Goal: Task Accomplishment & Management: Use online tool/utility

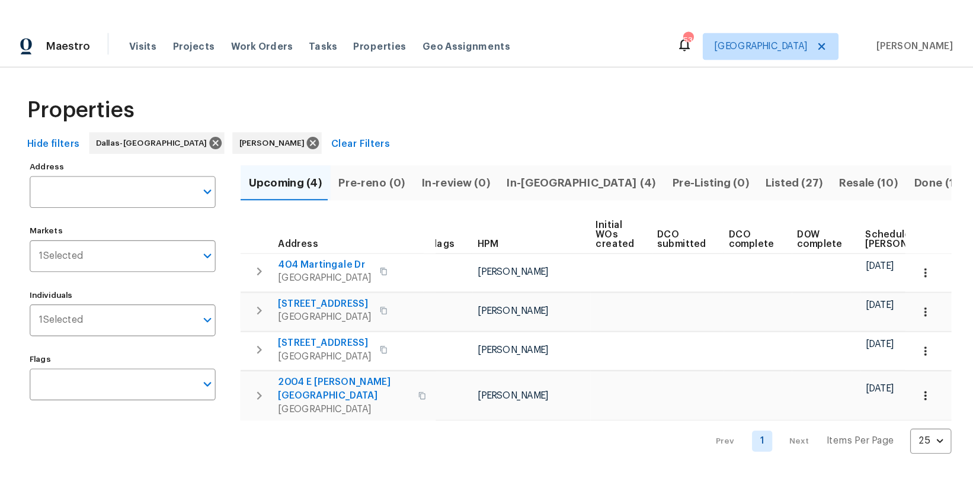
scroll to position [0, 11]
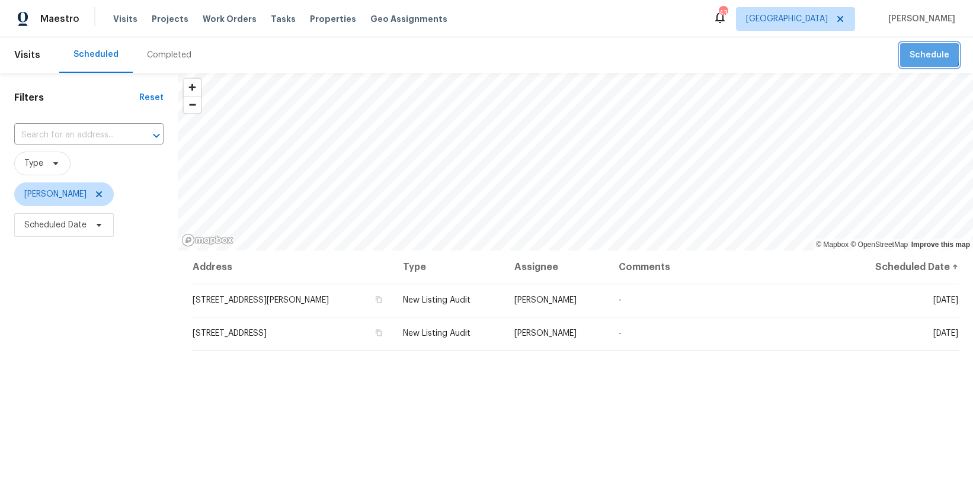
click at [920, 54] on span "Schedule" at bounding box center [929, 55] width 40 height 15
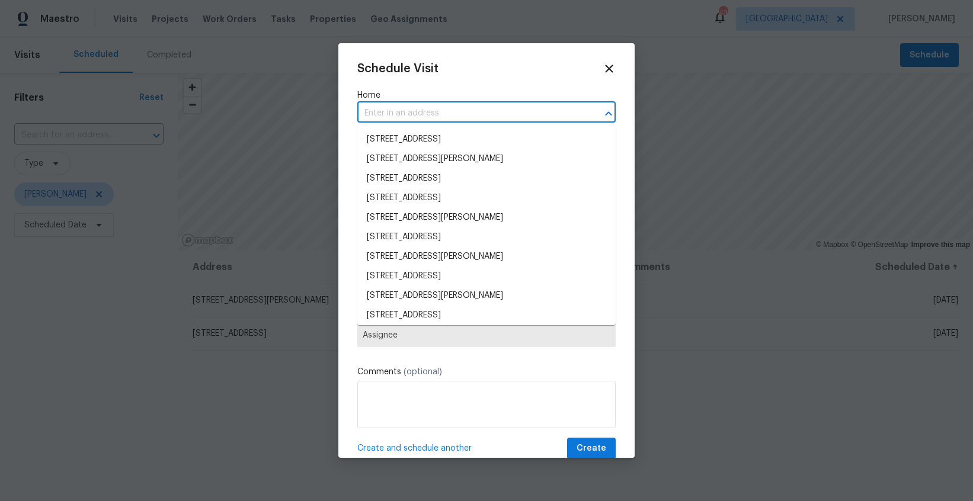
click at [493, 112] on input "text" at bounding box center [469, 113] width 225 height 18
paste input "120 Cole Rd, Red Oak, TX 75154"
type input "120 Cole Rd, Red Oak, TX 75154"
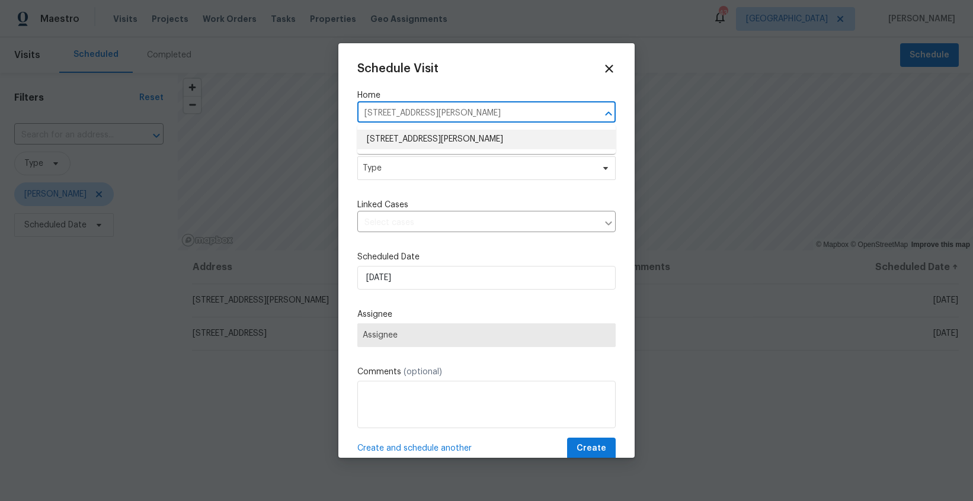
click at [460, 140] on li "120 Cole Rd, Red Oak, TX 75154" at bounding box center [486, 140] width 258 height 20
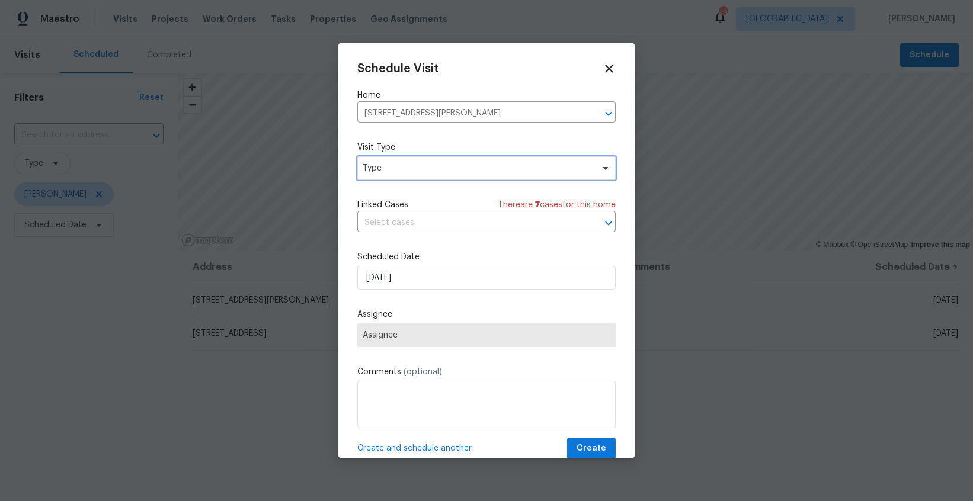
click at [445, 175] on span "Type" at bounding box center [486, 168] width 258 height 24
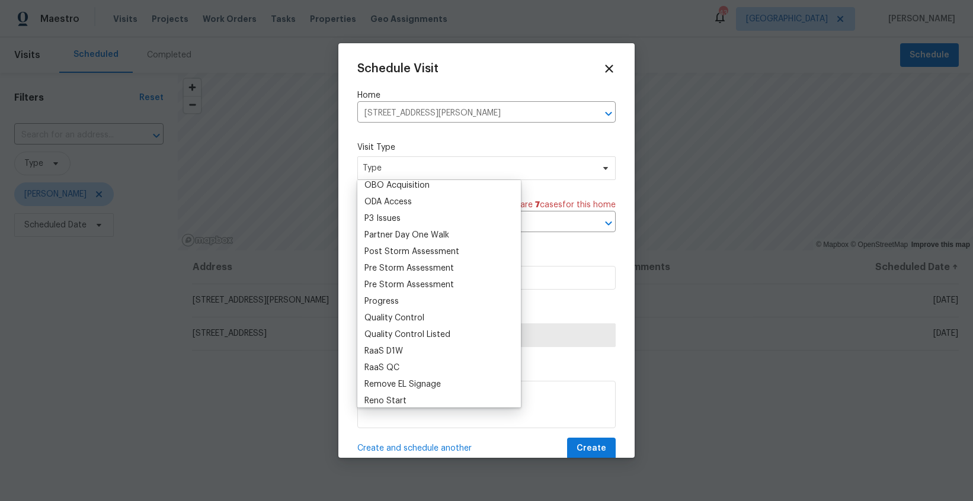
scroll to position [688, 0]
click at [389, 301] on div "Progress" at bounding box center [381, 299] width 34 height 12
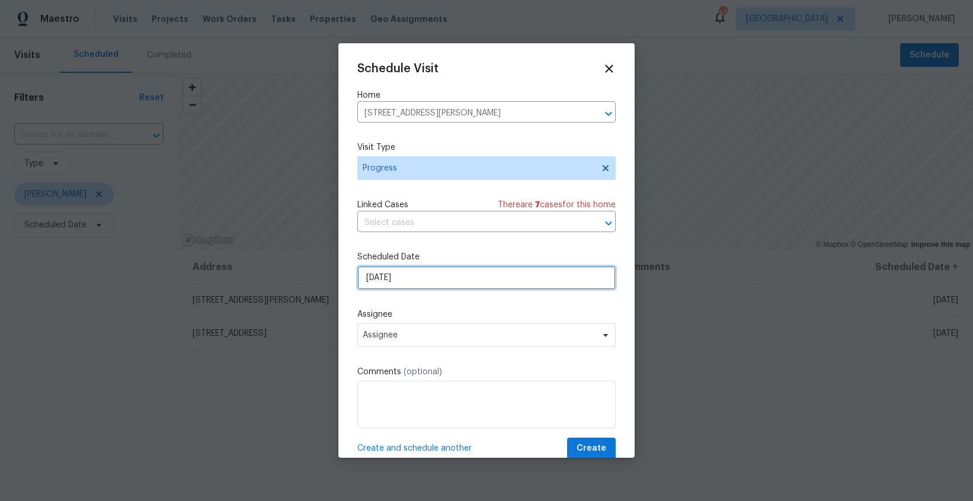
click at [409, 285] on input "9/15/2025" at bounding box center [486, 278] width 258 height 24
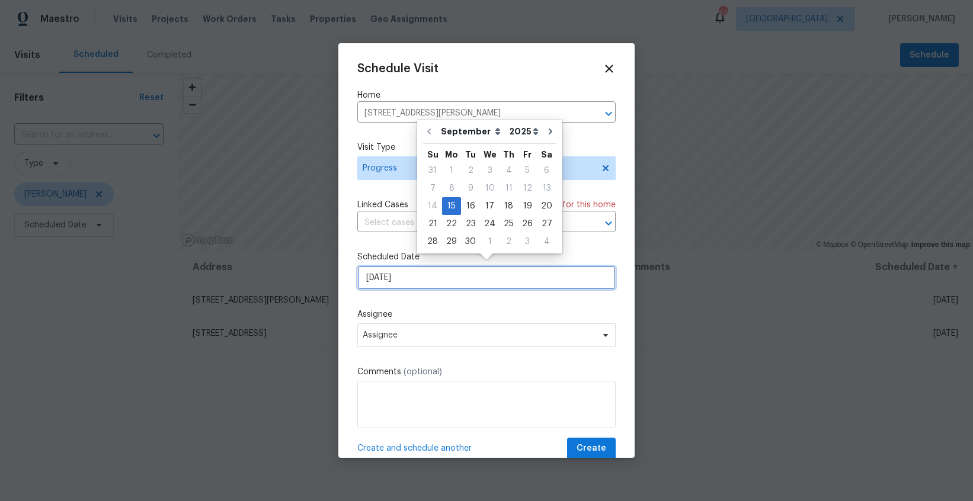
scroll to position [6, 0]
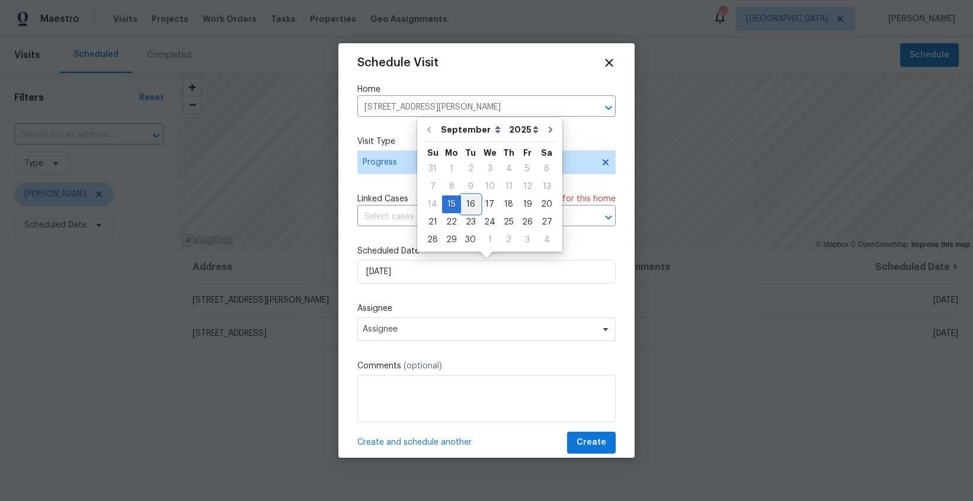
click at [468, 205] on div "16" at bounding box center [470, 204] width 19 height 17
type input "9/16/2025"
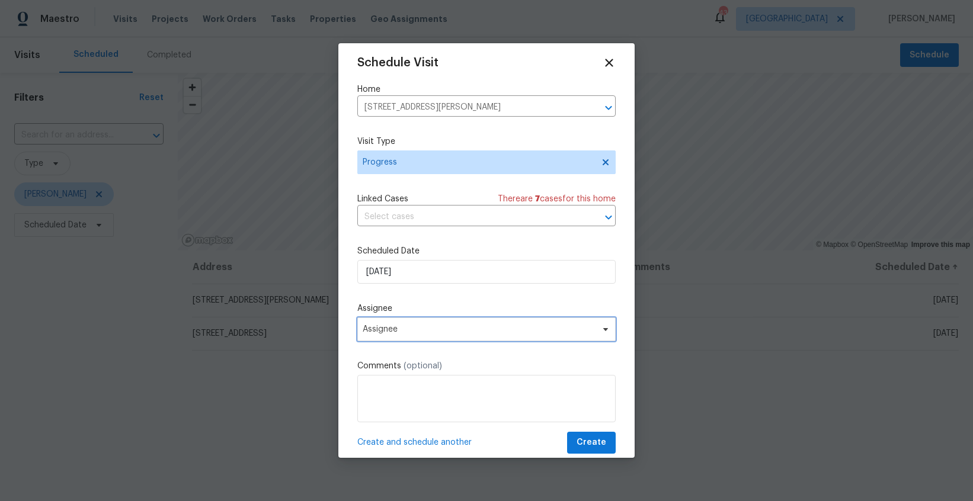
click at [428, 322] on span "Assignee" at bounding box center [486, 329] width 258 height 24
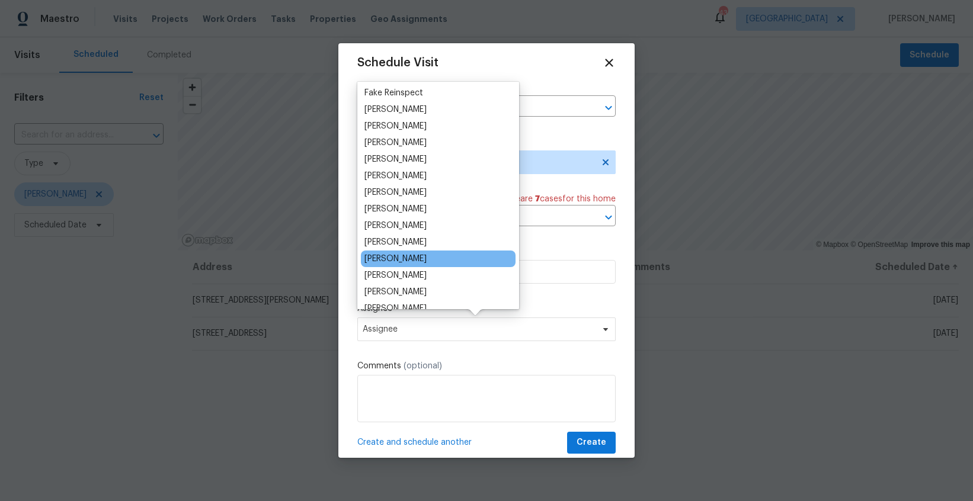
scroll to position [66, 0]
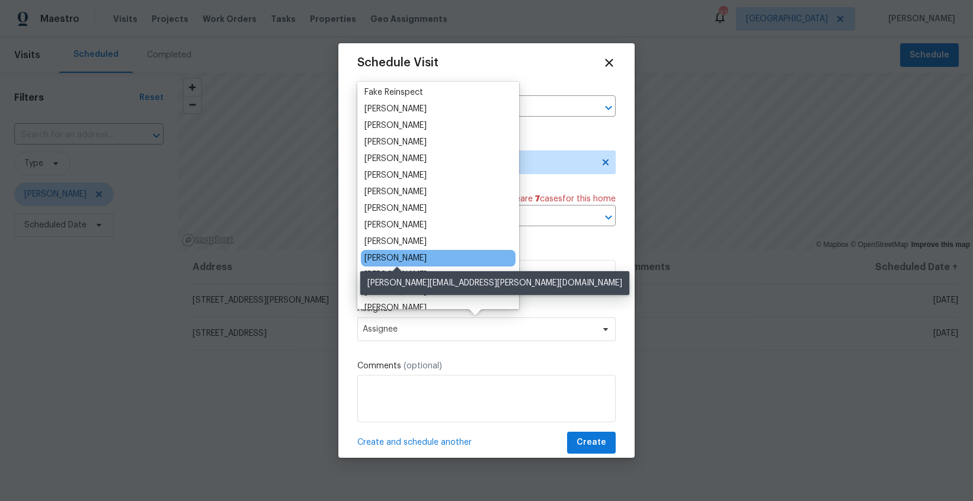
click at [407, 256] on div "[PERSON_NAME]" at bounding box center [395, 258] width 62 height 12
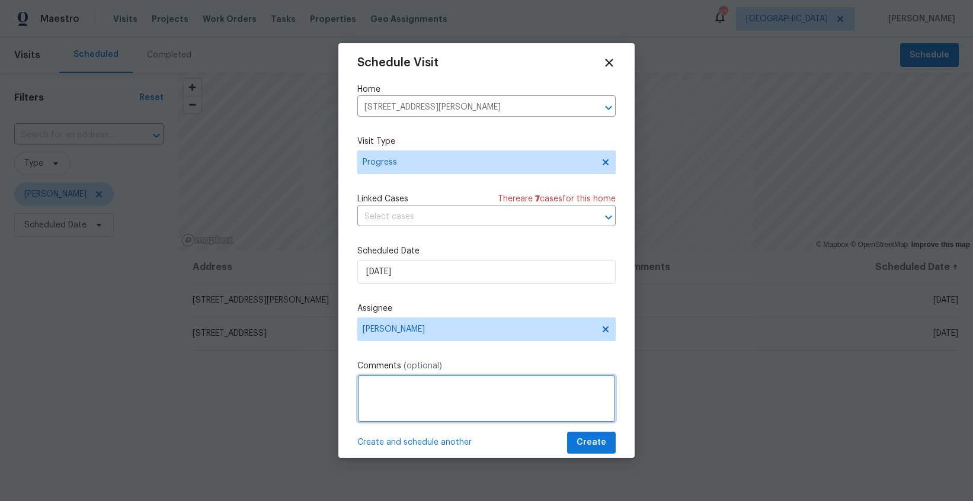
click at [430, 402] on textarea at bounding box center [486, 398] width 258 height 47
type textarea "How much to charge for debris left behind?"
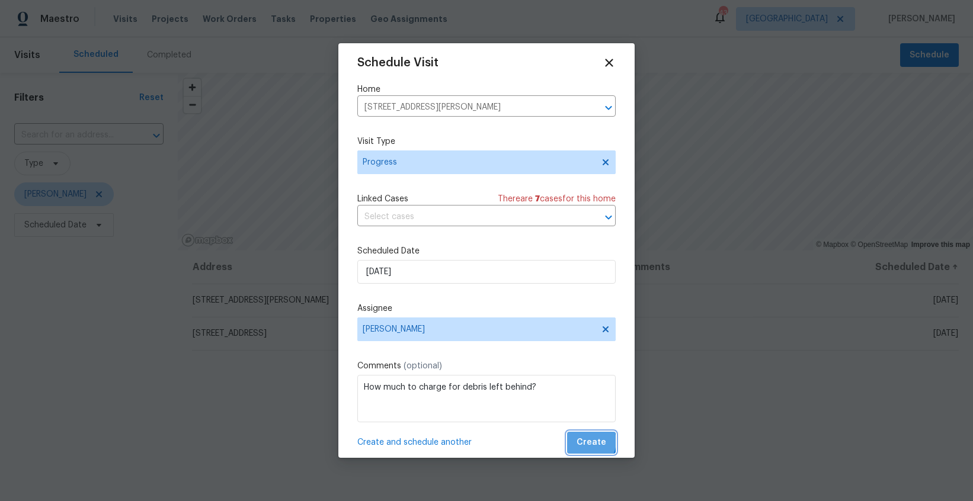
click at [589, 442] on span "Create" at bounding box center [591, 442] width 30 height 15
